Goal: Information Seeking & Learning: Learn about a topic

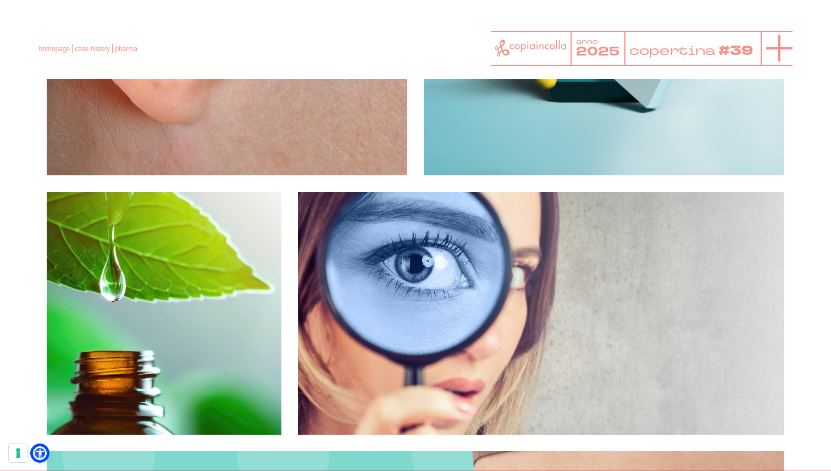
click at [786, 52] on icon at bounding box center [779, 48] width 26 height 26
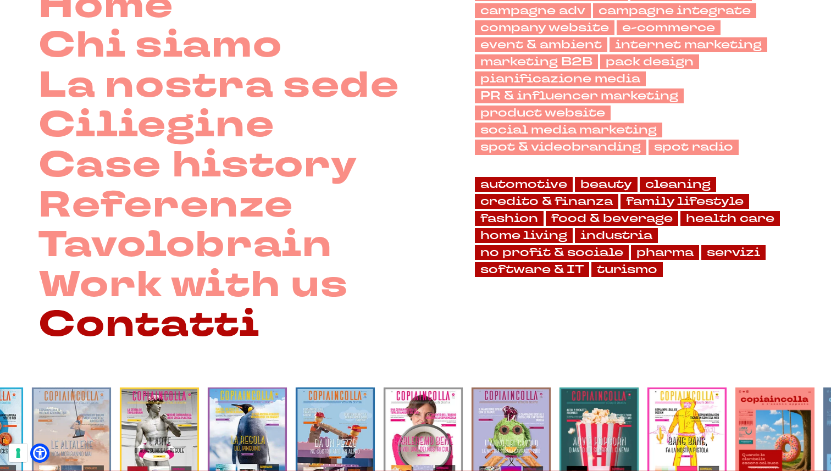
scroll to position [118, 0]
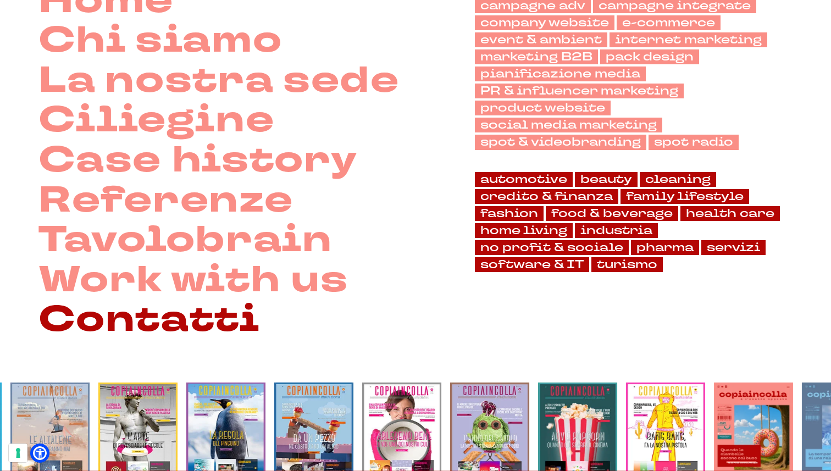
click at [213, 318] on link "Contatti" at bounding box center [148, 320] width 221 height 40
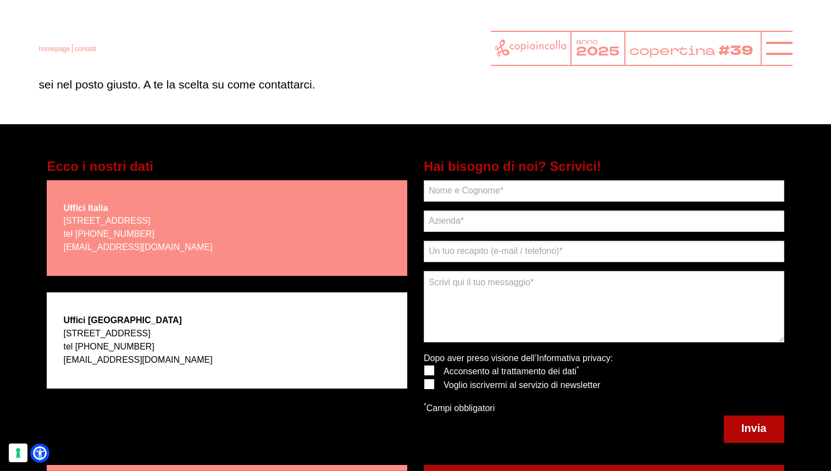
scroll to position [127, 0]
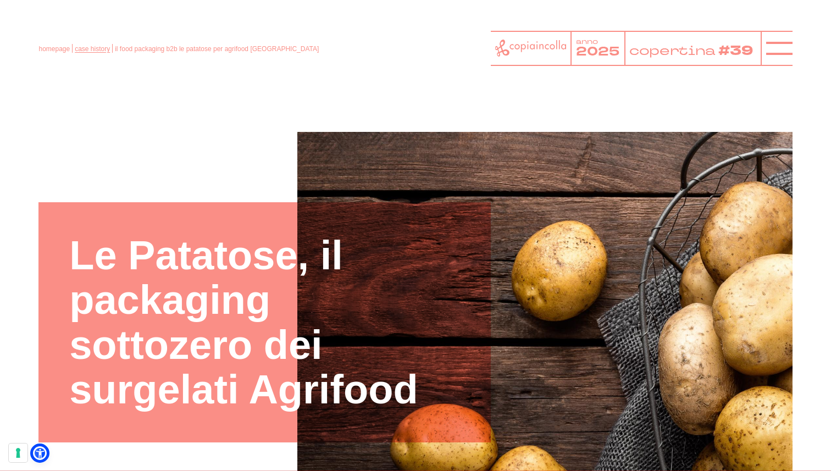
click at [88, 50] on link "case history" at bounding box center [92, 49] width 35 height 8
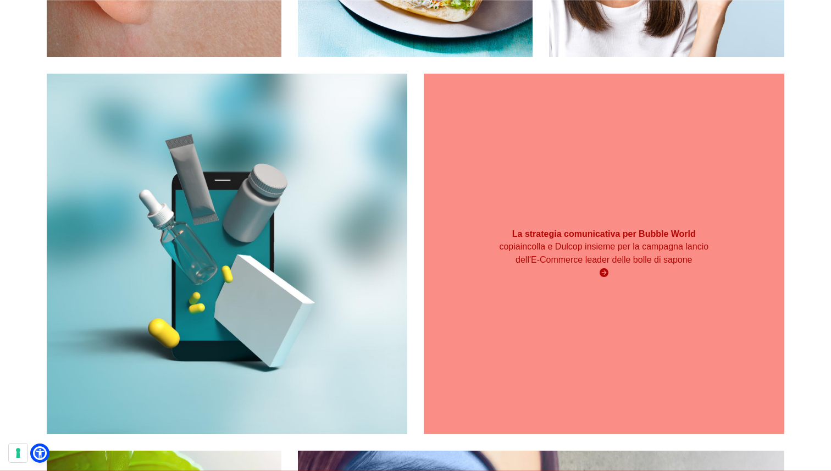
click at [542, 221] on div "La strategia comunicativa per Bubble World copiaincolla e Dulcop insieme per la…" at bounding box center [604, 254] width 360 height 360
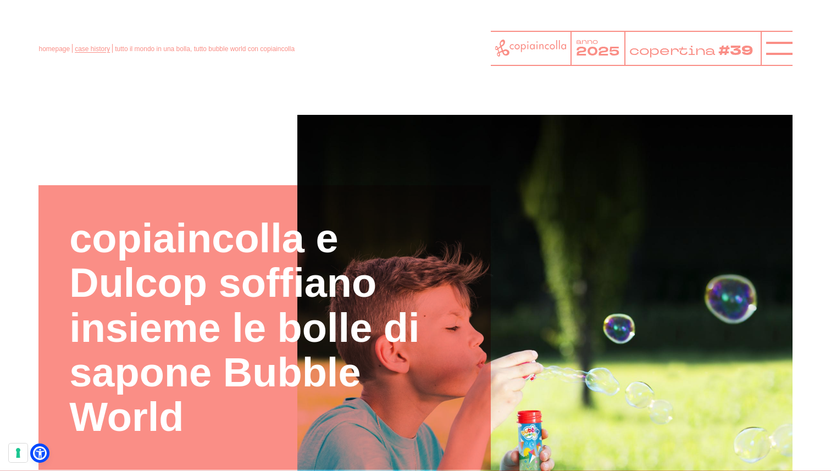
scroll to position [17, 0]
click at [81, 47] on link "case history" at bounding box center [92, 49] width 35 height 8
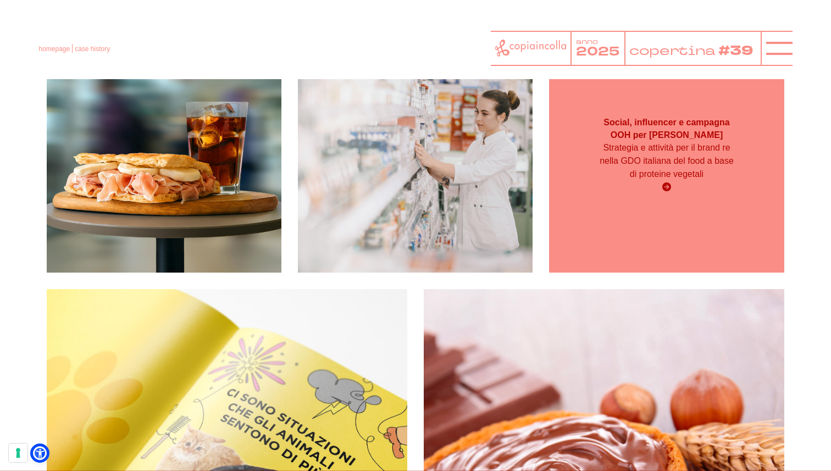
scroll to position [211, 0]
click at [635, 161] on span "Strategia e attività per il brand re nella GDO italiana del food a base di prot…" at bounding box center [667, 161] width 134 height 36
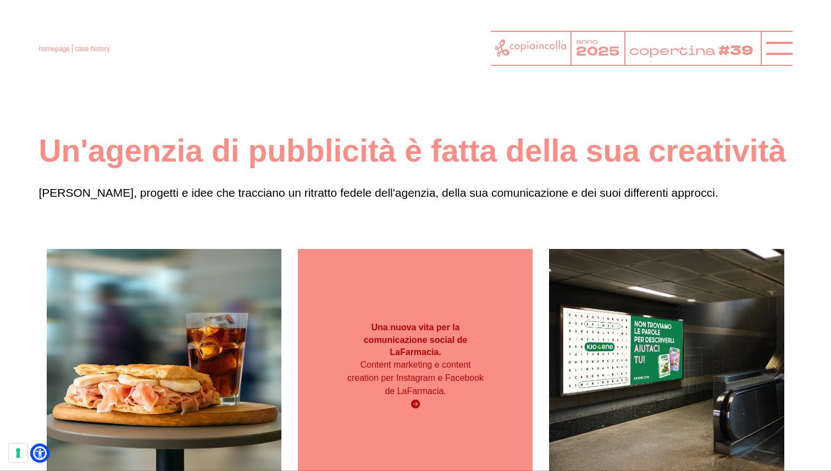
scroll to position [0, 0]
click at [476, 362] on p "Content marketing e content creation per Instagram e Facebook de LaFarmacia." at bounding box center [415, 379] width 141 height 40
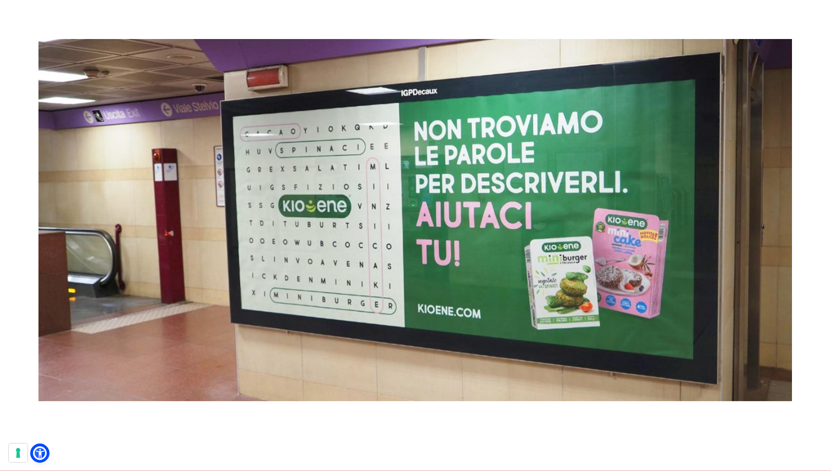
scroll to position [6446, 0]
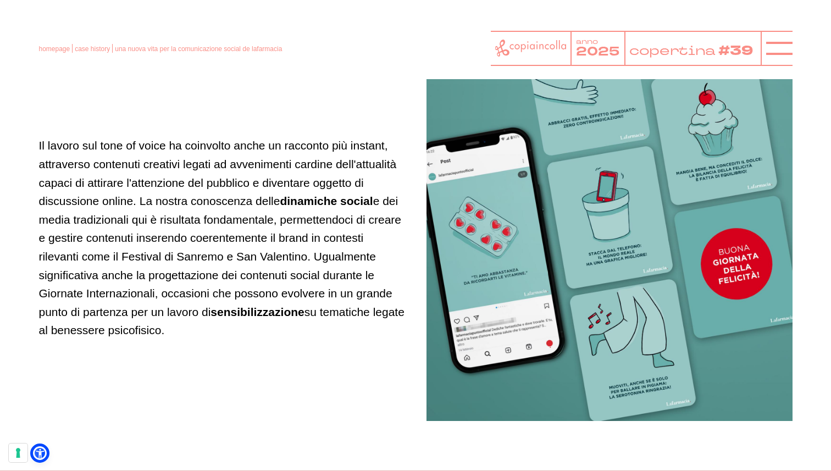
scroll to position [1633, 0]
click at [661, 300] on img at bounding box center [609, 239] width 366 height 366
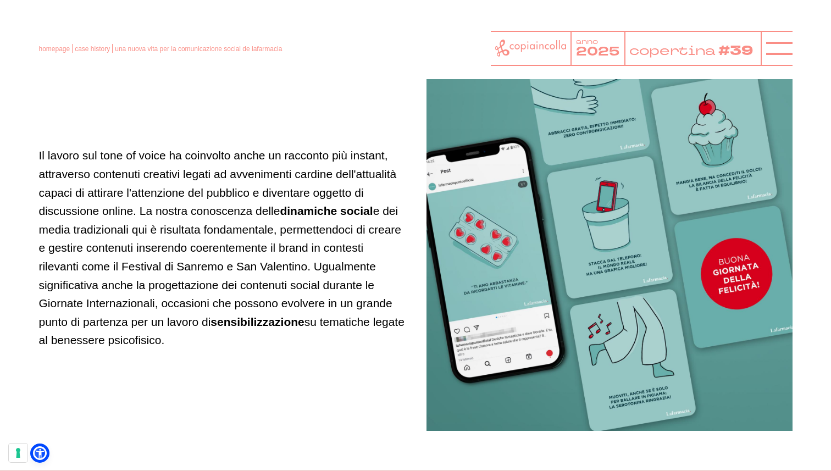
scroll to position [1623, 0]
